Goal: Task Accomplishment & Management: Manage account settings

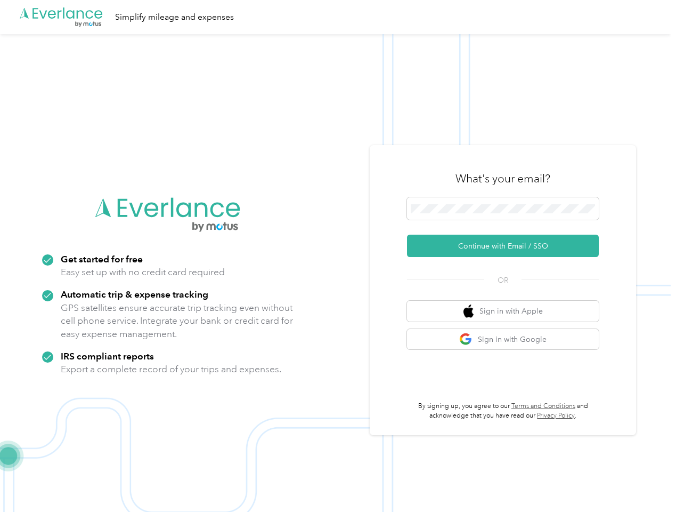
click at [338, 256] on img at bounding box center [335, 290] width 671 height 512
click at [338, 17] on div ".cls-1 { fill: #00adee; } .cls-2 { fill: #fff; } .cls-3 { fill: #707372; } .cls…" at bounding box center [335, 17] width 671 height 34
click at [507, 246] on button "Continue with Email / SSO" at bounding box center [503, 246] width 192 height 22
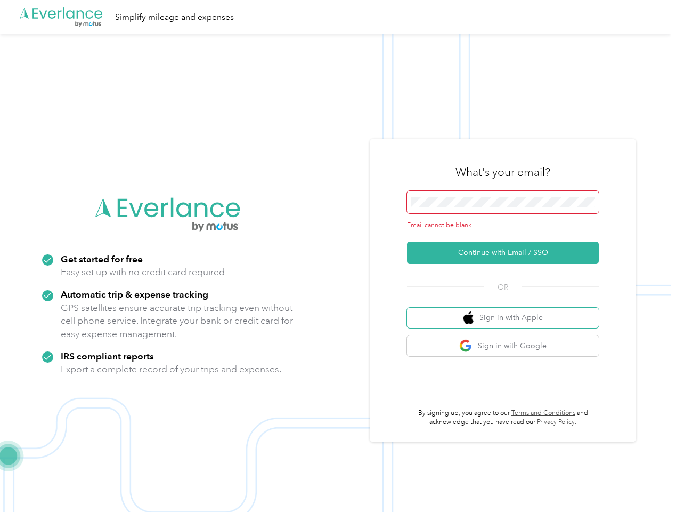
click at [507, 311] on button "Sign in with Apple" at bounding box center [503, 318] width 192 height 21
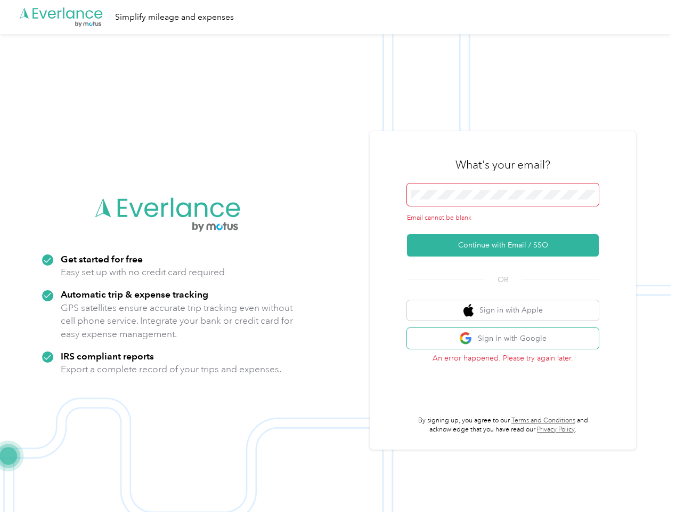
click at [507, 339] on button "Sign in with Google" at bounding box center [503, 338] width 192 height 21
